Goal: Task Accomplishment & Management: Complete application form

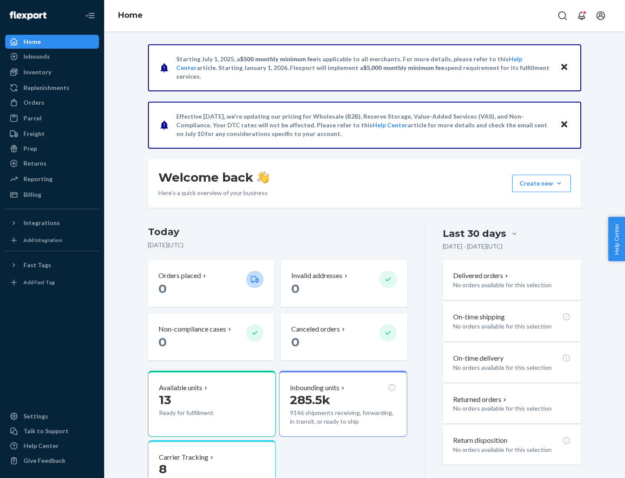
click at [559, 183] on button "Create new Create new inbound Create new order Create new product" at bounding box center [541, 183] width 59 height 17
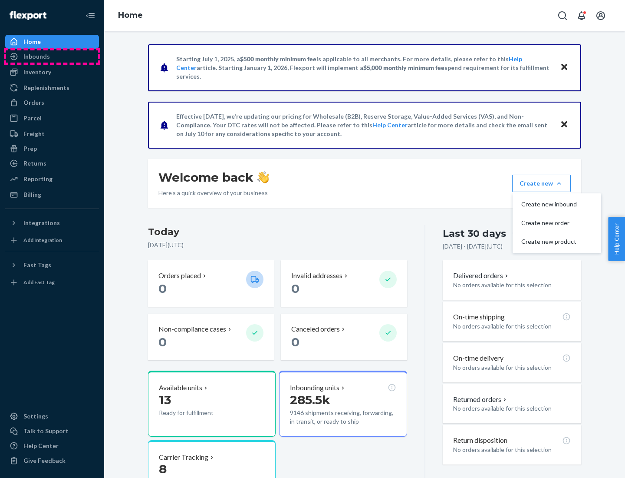
click at [52, 56] on div "Inbounds" at bounding box center [52, 56] width 92 height 12
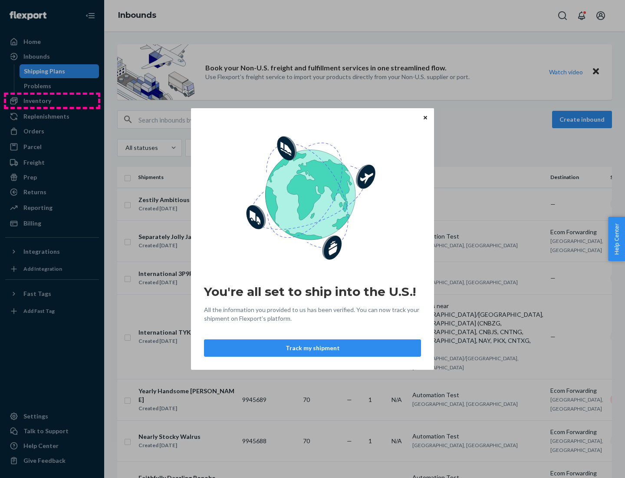
click at [52, 101] on div "You're all set to ship into the U.S.! All the information you provided to us ha…" at bounding box center [312, 239] width 625 height 478
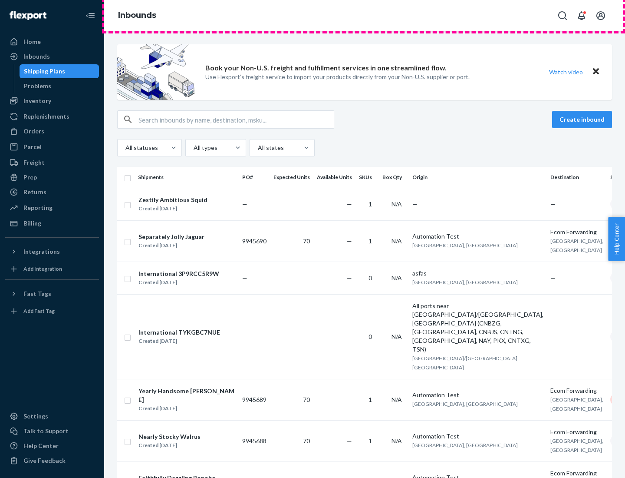
click at [365, 16] on div "Inbounds" at bounding box center [364, 15] width 521 height 31
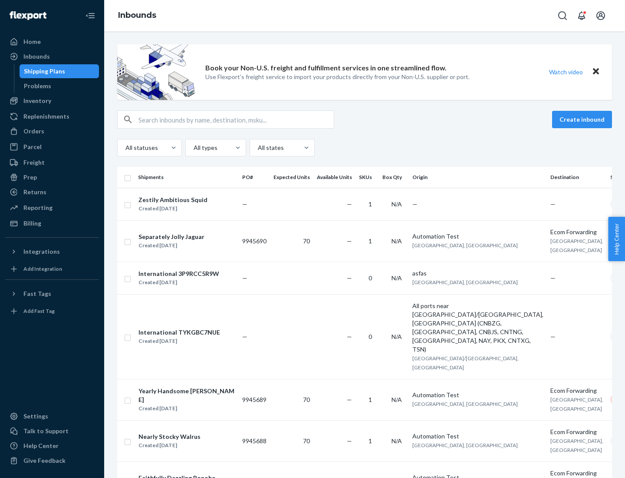
click at [365, 16] on div "Inbounds" at bounding box center [364, 15] width 521 height 31
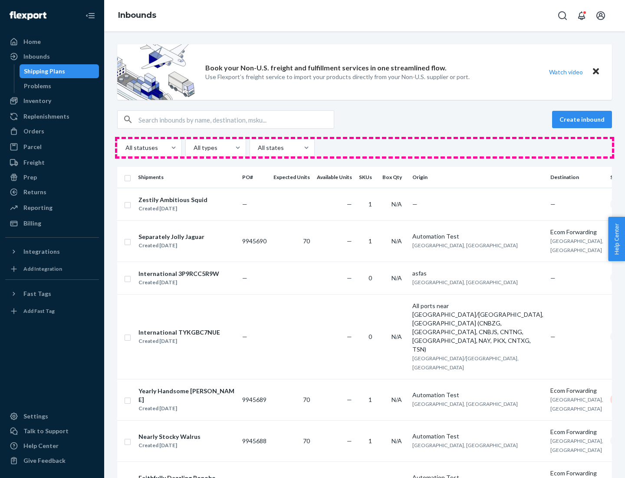
click at [365, 148] on div "All statuses All types All states" at bounding box center [364, 147] width 495 height 17
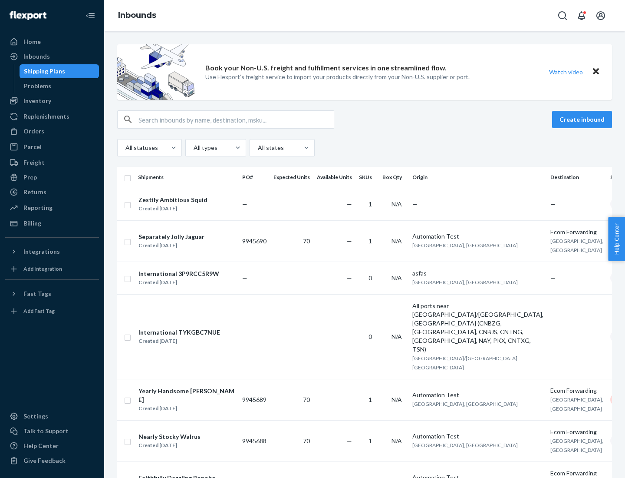
click at [43, 71] on div "Shipping Plans" at bounding box center [44, 71] width 41 height 9
click at [584, 119] on button "Create inbound" at bounding box center [582, 119] width 60 height 17
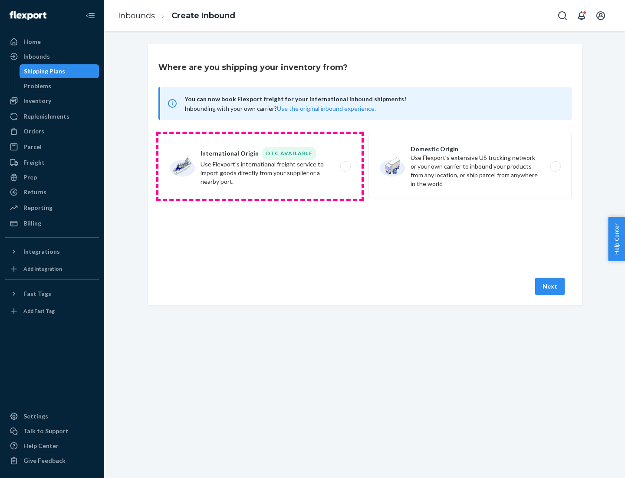
click at [260, 166] on label "International Origin DTC Available Use Flexport's international freight service…" at bounding box center [259, 166] width 203 height 65
click at [345, 166] on input "International Origin DTC Available Use Flexport's international freight service…" at bounding box center [348, 167] width 6 height 6
radio input "true"
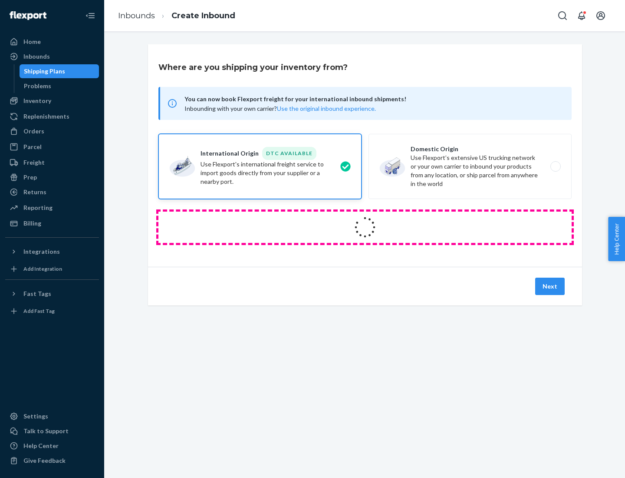
click at [365, 227] on icon at bounding box center [365, 227] width 28 height 28
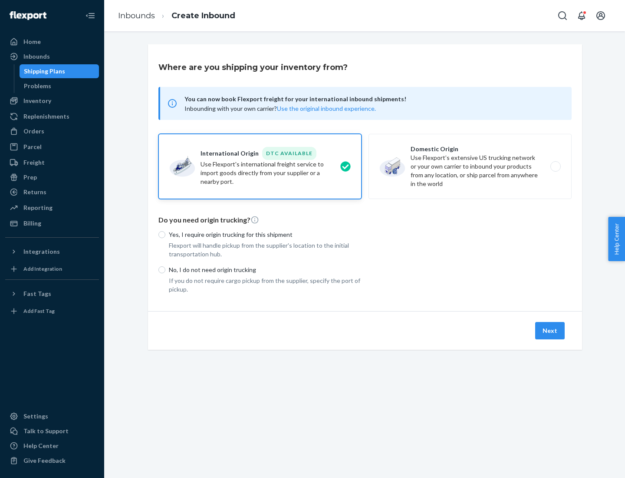
click at [265, 234] on p "Yes, I require origin trucking for this shipment" at bounding box center [265, 234] width 193 height 9
click at [165, 234] on input "Yes, I require origin trucking for this shipment" at bounding box center [161, 234] width 7 height 7
radio input "true"
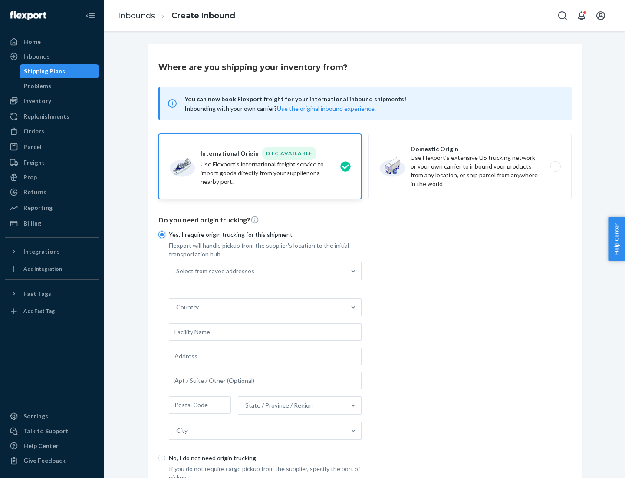
scroll to position [16, 0]
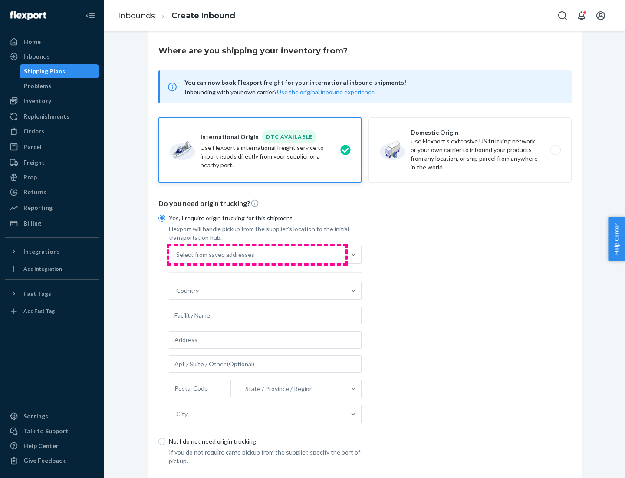
click at [257, 254] on div "Select from saved addresses" at bounding box center [257, 254] width 176 height 17
click at [177, 254] on input "Select from saved addresses" at bounding box center [176, 254] width 1 height 9
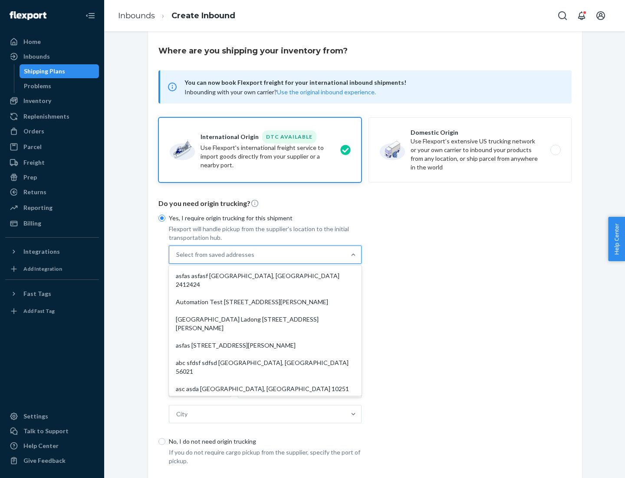
scroll to position [38, 0]
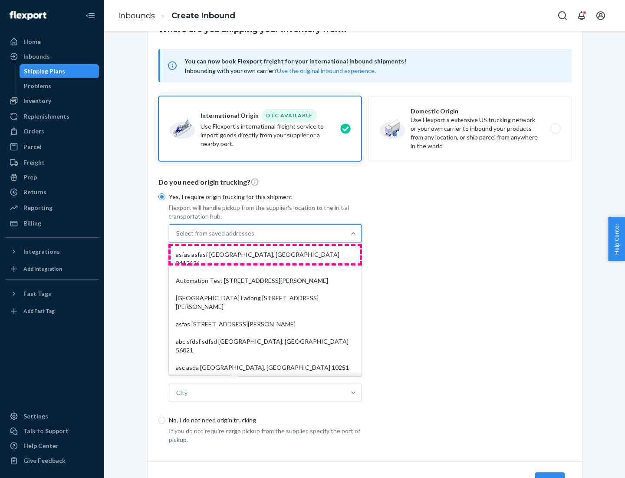
click at [265, 254] on div "asfas asfasf [GEOGRAPHIC_DATA], [GEOGRAPHIC_DATA] 2412424" at bounding box center [265, 259] width 189 height 26
click at [177, 238] on input "option asfas asfasf [GEOGRAPHIC_DATA], [GEOGRAPHIC_DATA] 2412424 focused, 1 of …" at bounding box center [176, 233] width 1 height 9
type input "asfas"
type input "asfasf"
type input "2412424"
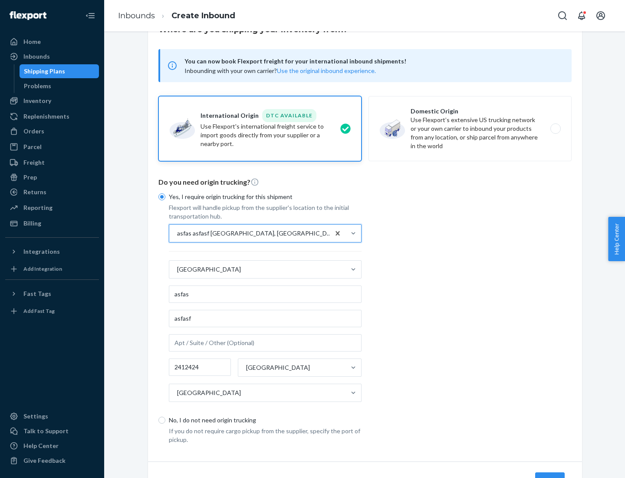
scroll to position [81, 0]
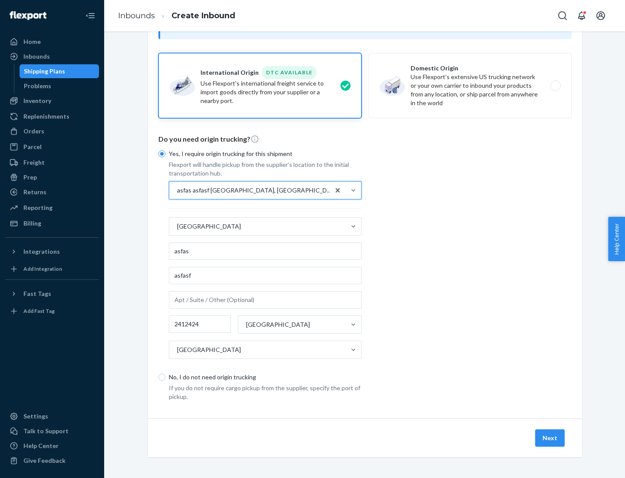
click at [551, 437] on button "Next" at bounding box center [550, 437] width 30 height 17
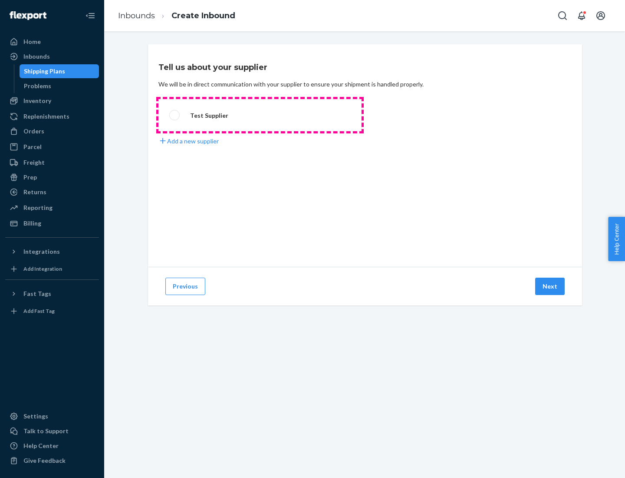
click at [260, 115] on label "Test Supplier" at bounding box center [259, 115] width 203 height 32
click at [175, 115] on input "Test Supplier" at bounding box center [172, 115] width 6 height 6
radio input "true"
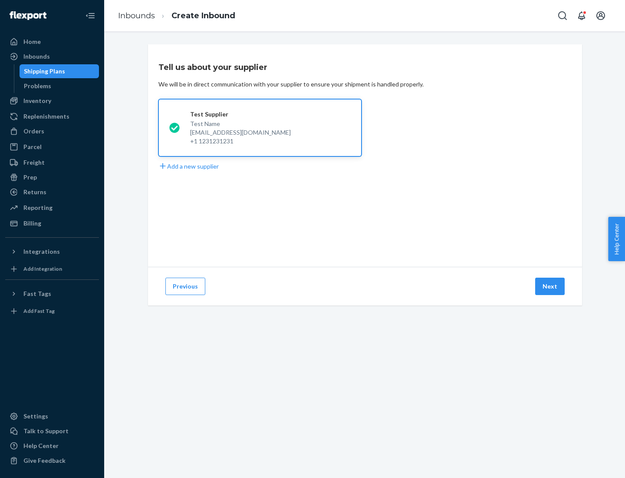
click at [551, 286] on button "Next" at bounding box center [550, 285] width 30 height 17
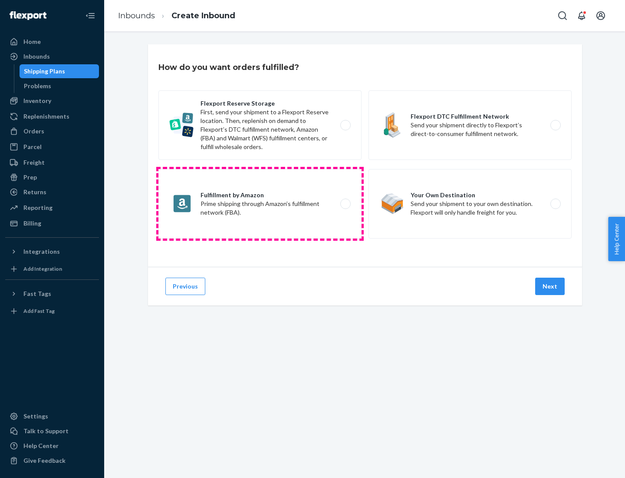
click at [260, 204] on label "Fulfillment by Amazon Prime shipping through Amazon’s fulfillment network (FBA)." at bounding box center [259, 203] width 203 height 69
click at [345, 204] on input "Fulfillment by Amazon Prime shipping through Amazon’s fulfillment network (FBA)." at bounding box center [348, 204] width 6 height 6
radio input "true"
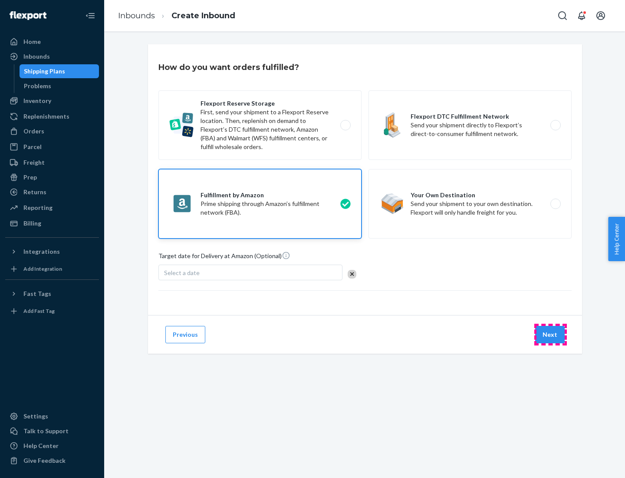
click at [551, 334] on button "Next" at bounding box center [550, 334] width 30 height 17
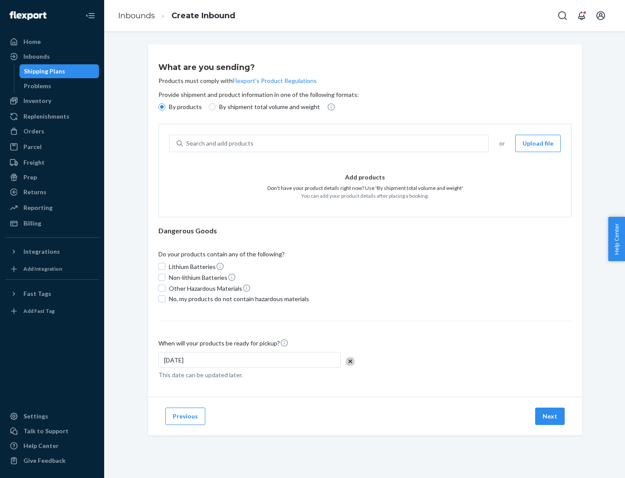
click at [267, 107] on p "By shipment total volume and weight" at bounding box center [269, 106] width 101 height 9
click at [216, 107] on input "By shipment total volume and weight" at bounding box center [212, 106] width 7 height 7
radio input "true"
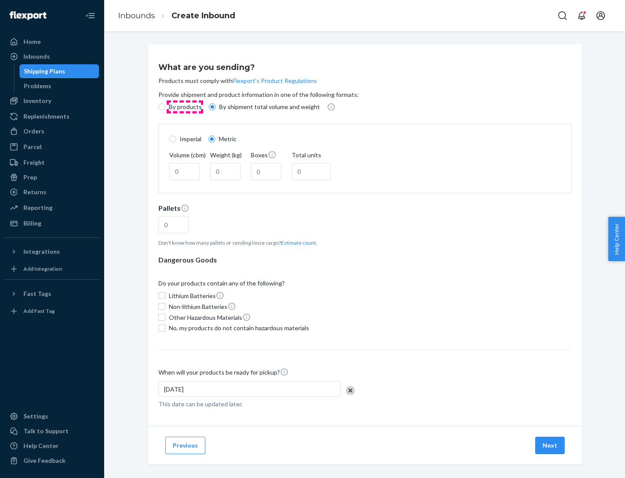
click at [185, 107] on p "By products" at bounding box center [185, 106] width 33 height 9
click at [165, 107] on input "By products" at bounding box center [161, 106] width 7 height 7
radio input "true"
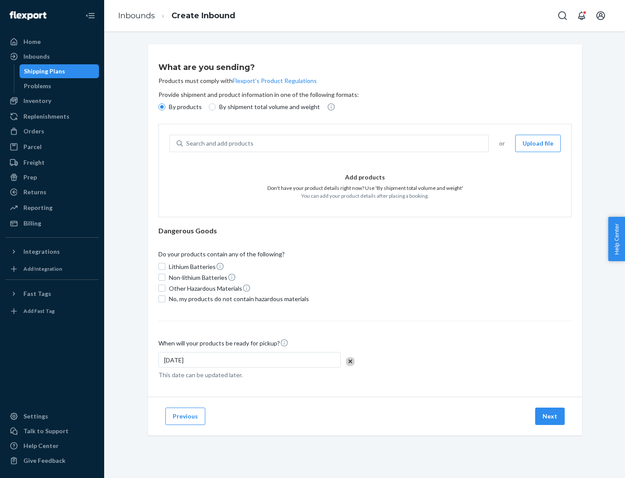
click at [336, 143] on div "Search and add products" at bounding box center [336, 143] width 306 height 16
click at [187, 143] on input "Search and add products" at bounding box center [186, 143] width 1 height 9
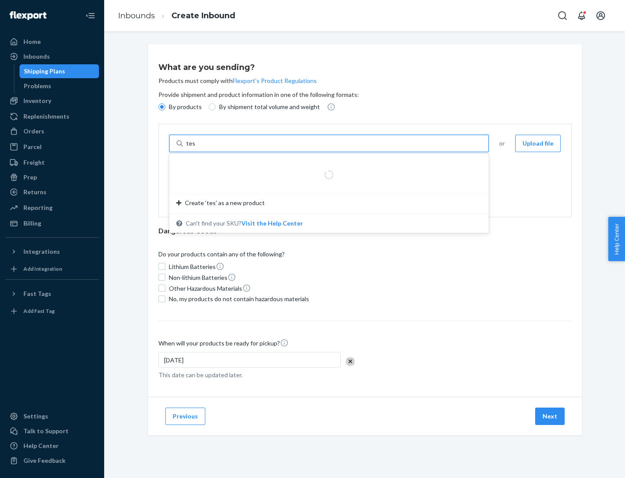
type input "test"
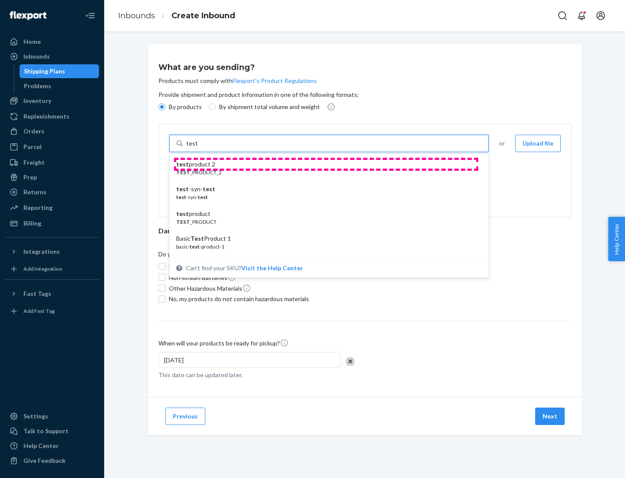
click at [326, 164] on div "test product 2" at bounding box center [325, 164] width 299 height 9
click at [198, 148] on input "test" at bounding box center [191, 143] width 11 height 9
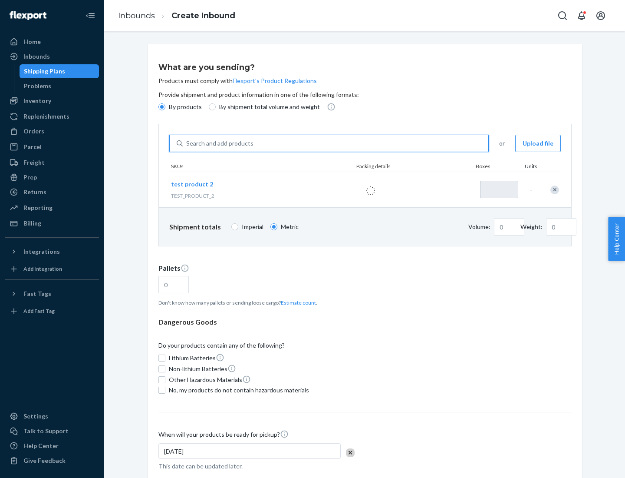
type input "1"
type input "0.02"
type input "22.23"
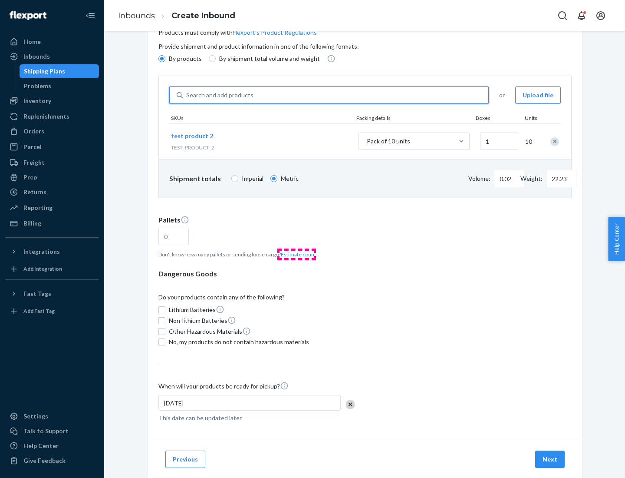
click at [297, 254] on button "Estimate count" at bounding box center [298, 254] width 35 height 7
type input "1"
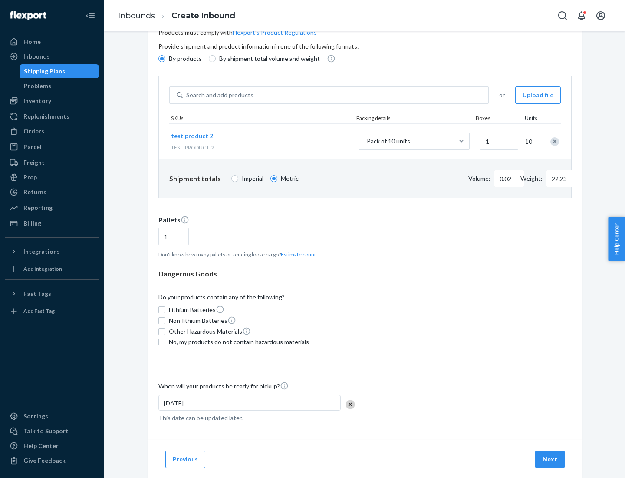
scroll to position [69, 0]
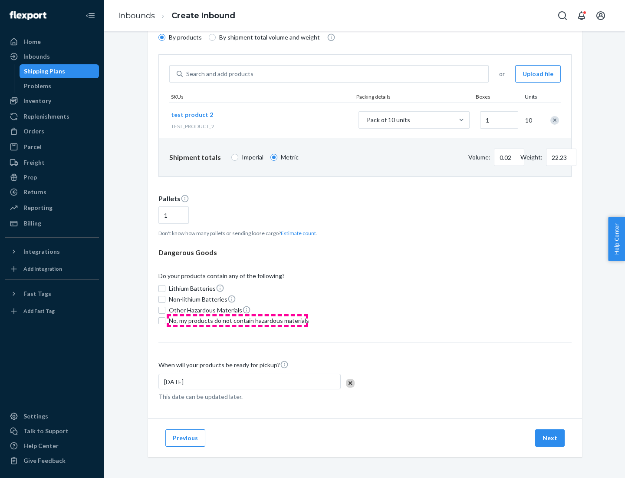
click at [238, 320] on span "No, my products do not contain hazardous materials" at bounding box center [239, 320] width 140 height 9
click at [165, 320] on input "No, my products do not contain hazardous materials" at bounding box center [161, 320] width 7 height 7
checkbox input "true"
click at [551, 438] on button "Next" at bounding box center [550, 437] width 30 height 17
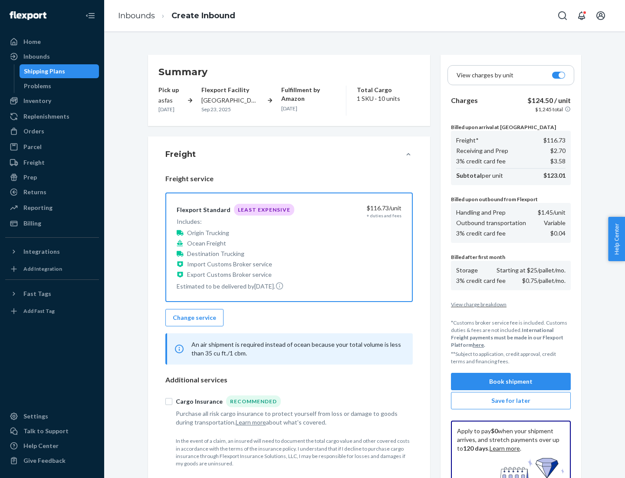
scroll to position [127, 0]
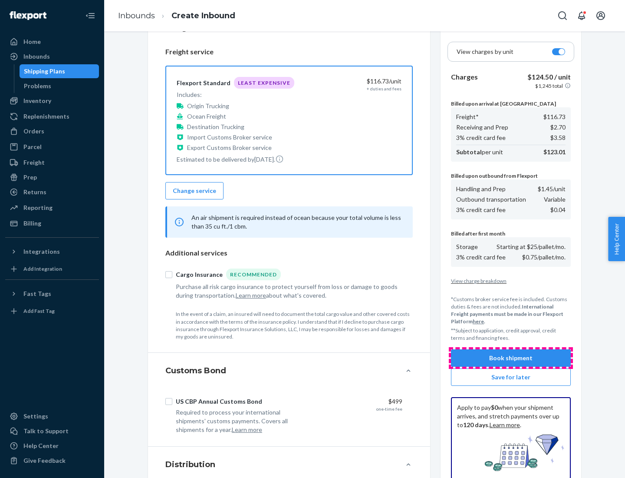
click at [511, 358] on button "Book shipment" at bounding box center [511, 357] width 120 height 17
